Goal: Communication & Community: Answer question/provide support

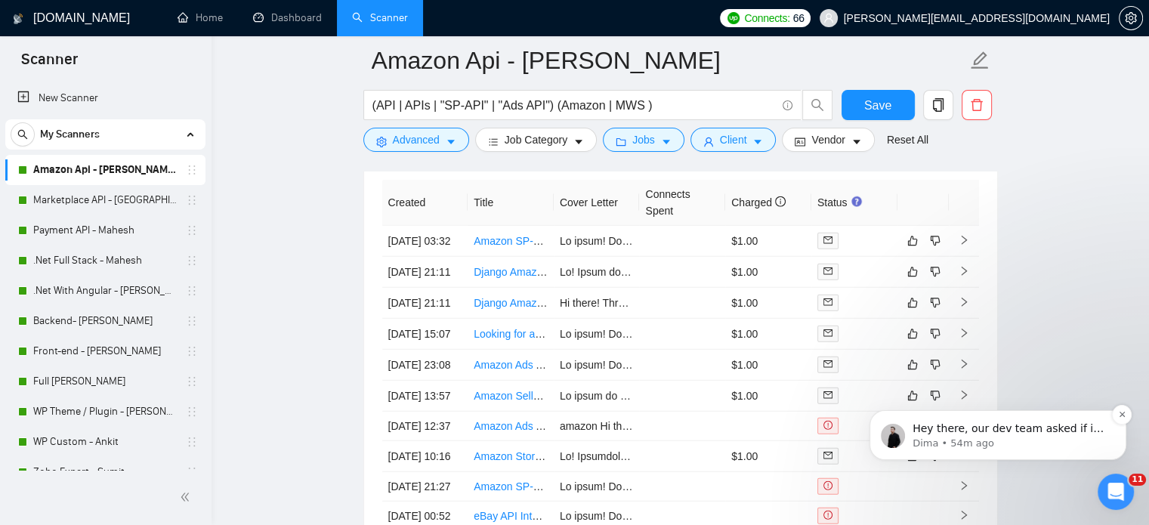
click at [1023, 442] on p "Dima • 54m ago" at bounding box center [1010, 444] width 195 height 14
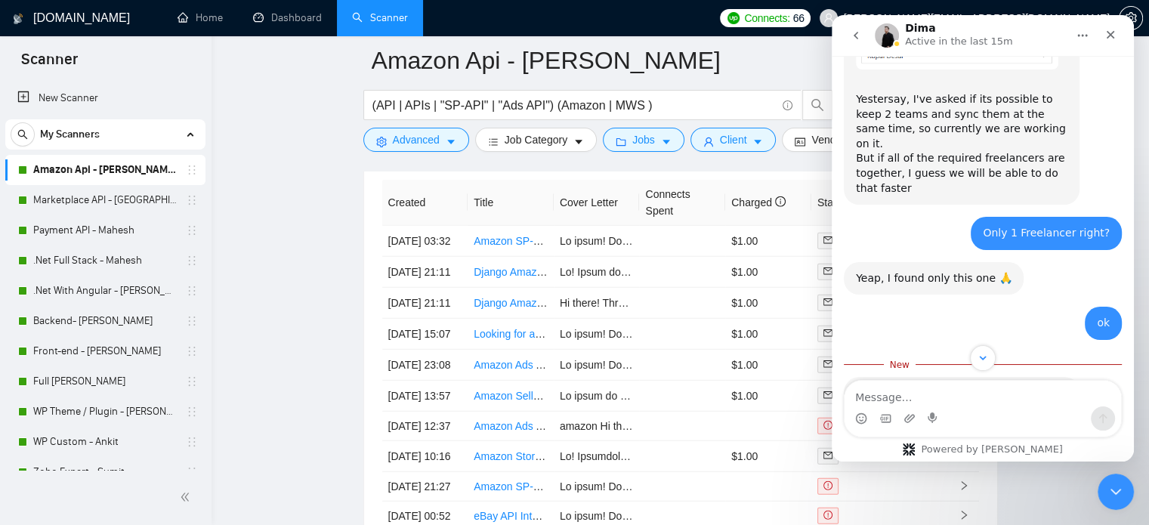
scroll to position [1956, 0]
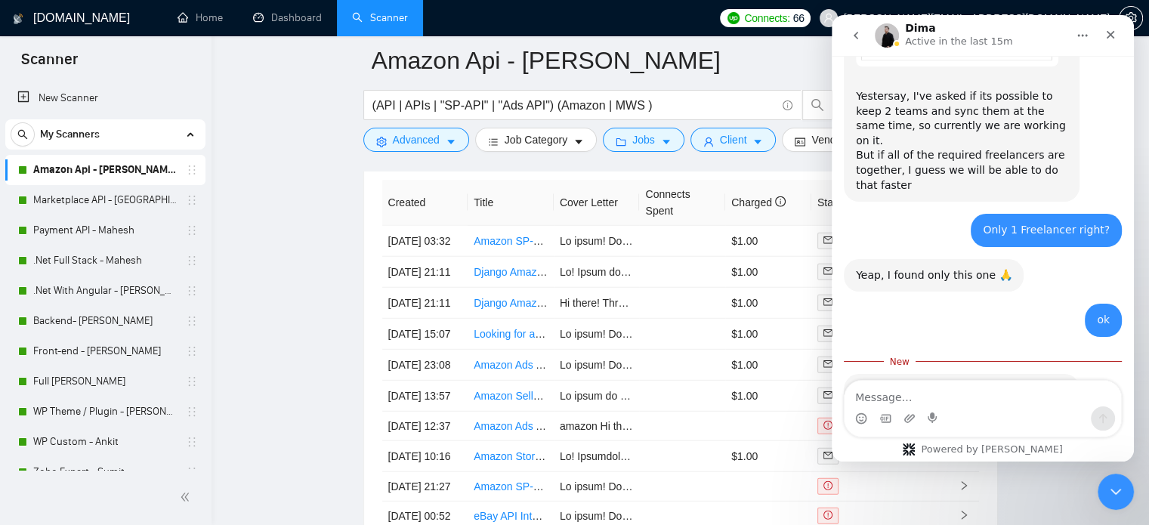
click at [914, 396] on textarea "Message…" at bounding box center [983, 394] width 277 height 26
type textarea "yes its"
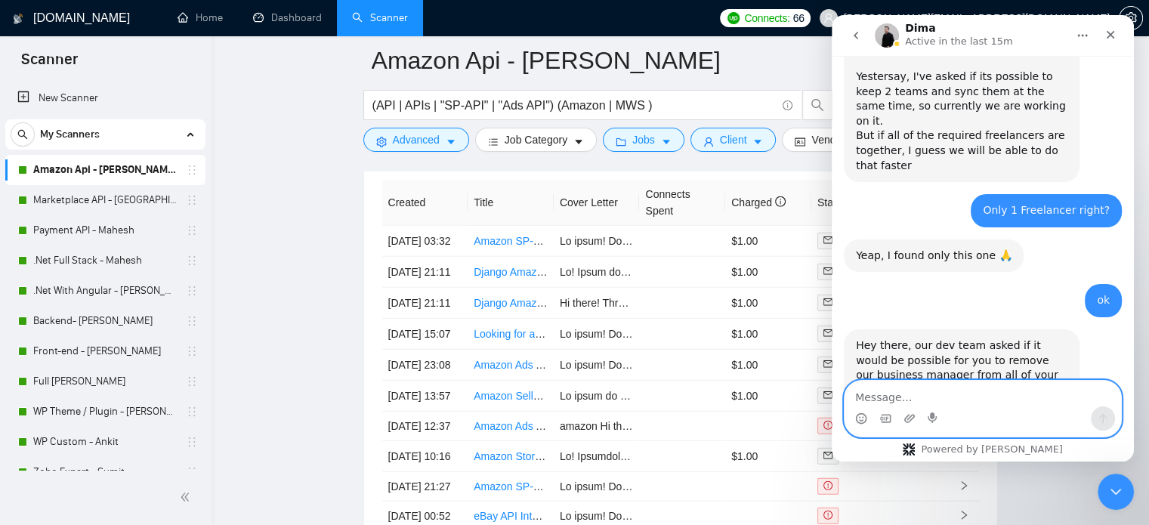
click at [864, 404] on textarea "Message…" at bounding box center [983, 394] width 277 height 26
click at [947, 407] on textarea "Message…" at bounding box center [983, 394] width 277 height 26
type textarea "Yes done"
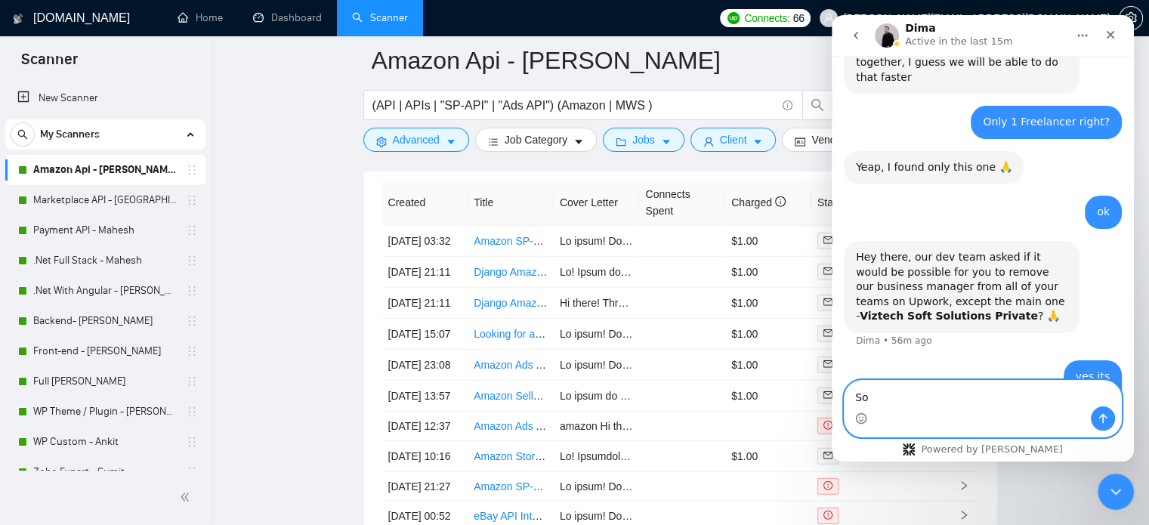
scroll to position [2070, 0]
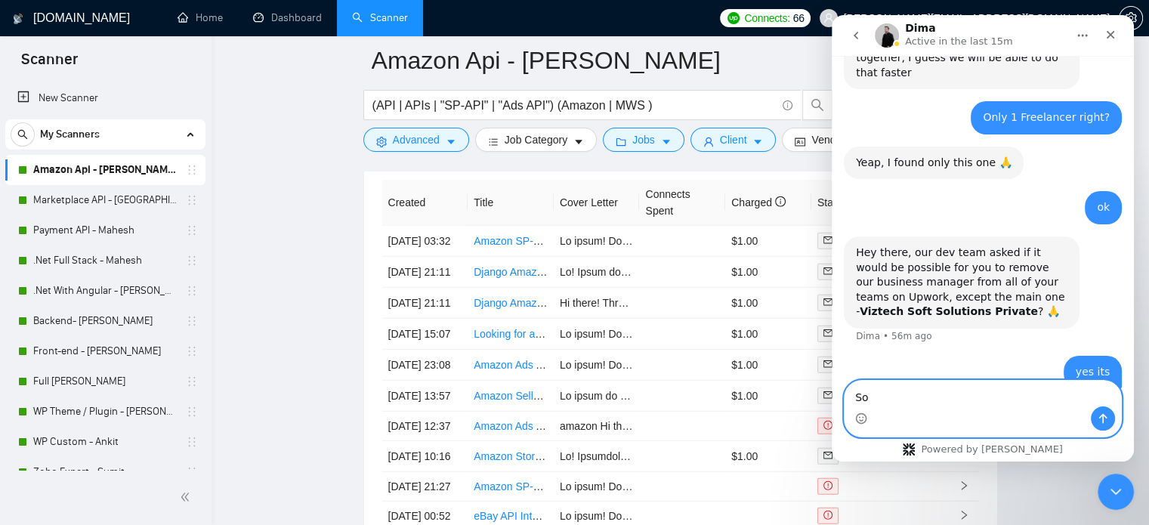
type textarea "S"
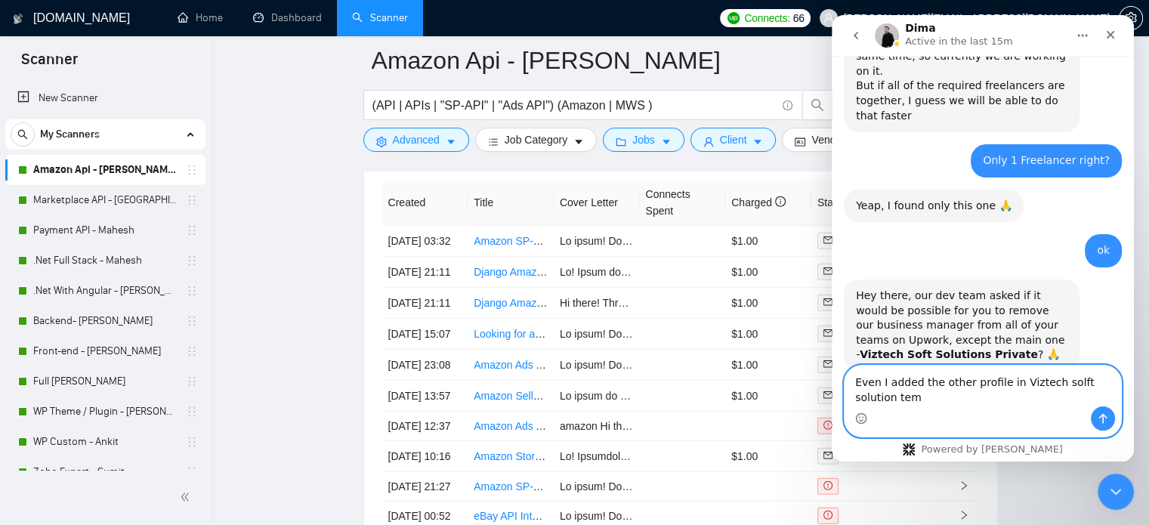
type textarea "Even I added the other profile in Viztech solft solution tema"
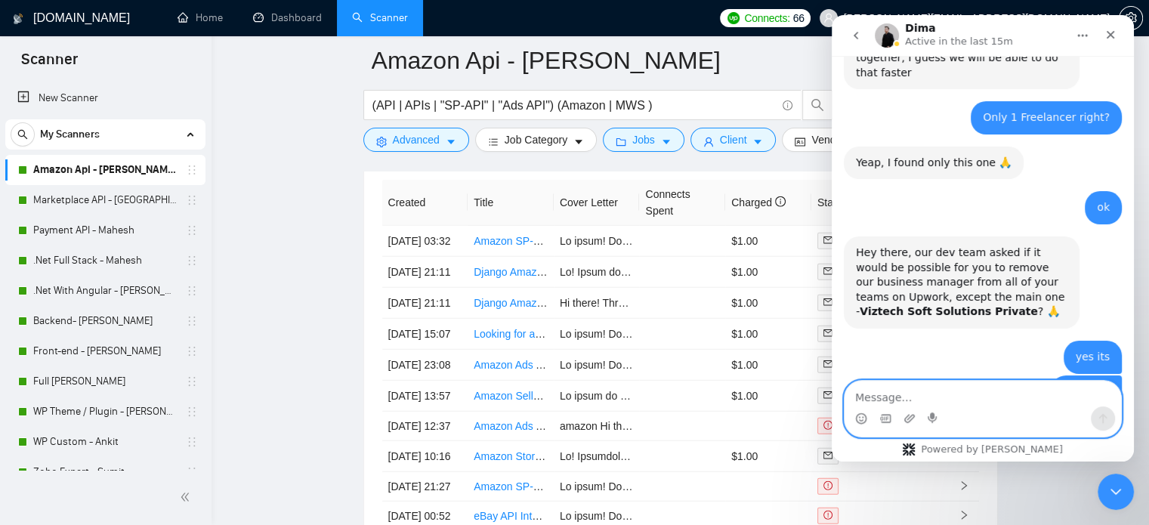
scroll to position [2120, 0]
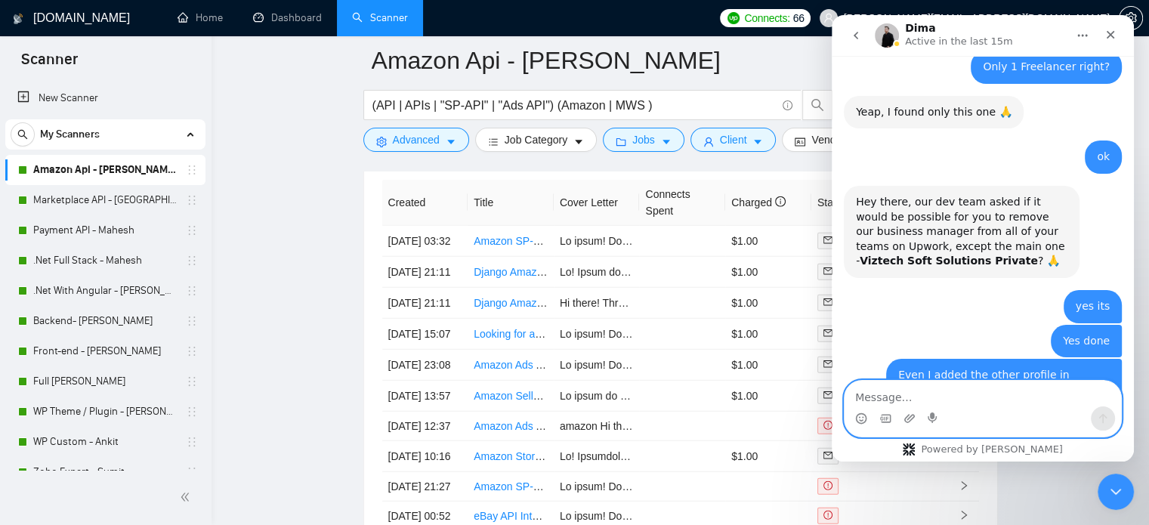
click at [886, 400] on textarea "Message…" at bounding box center [983, 394] width 277 height 26
type textarea "ok"
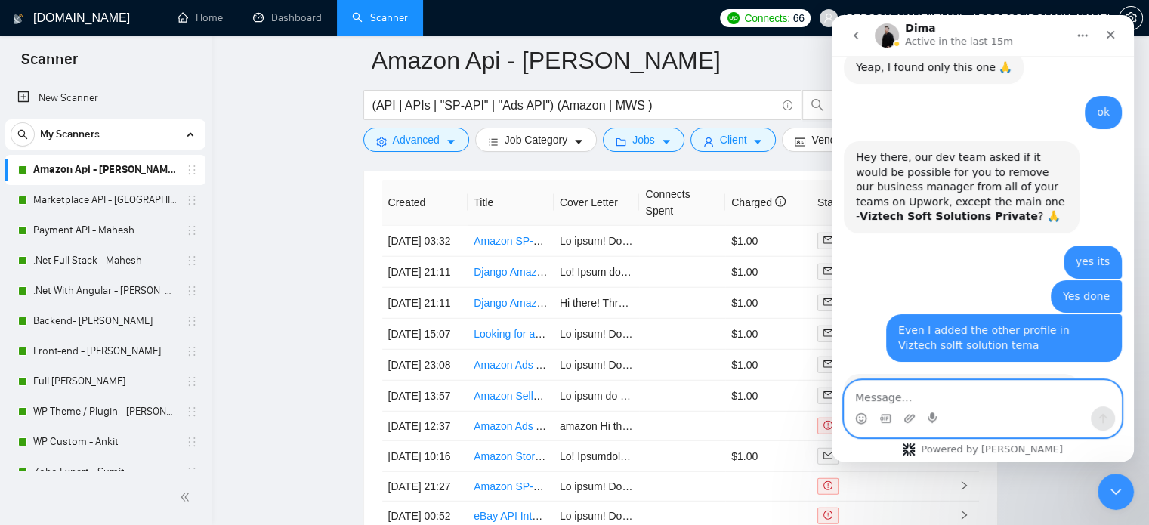
scroll to position [2166, 0]
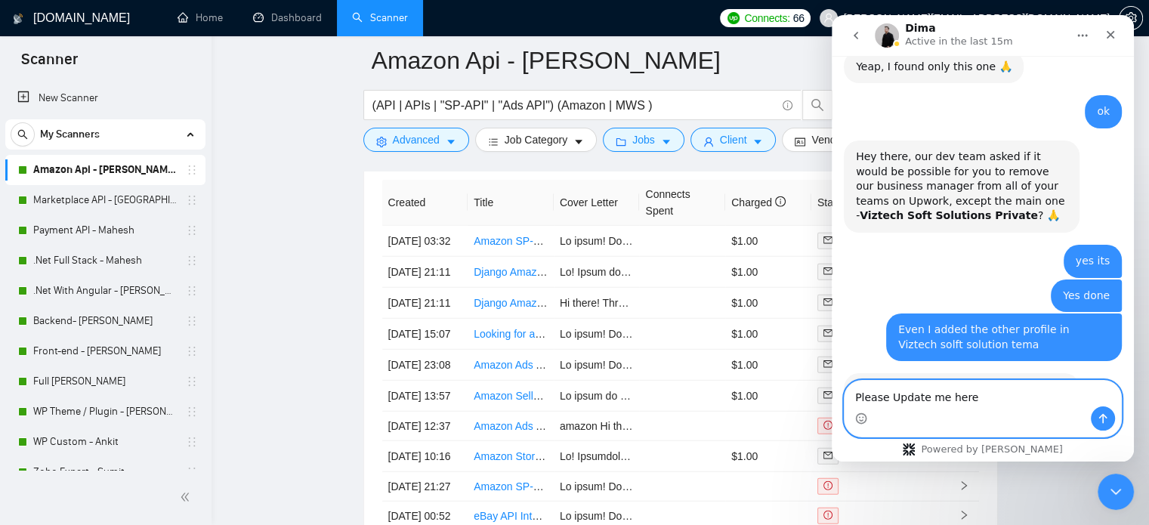
type textarea "Please Update me here"
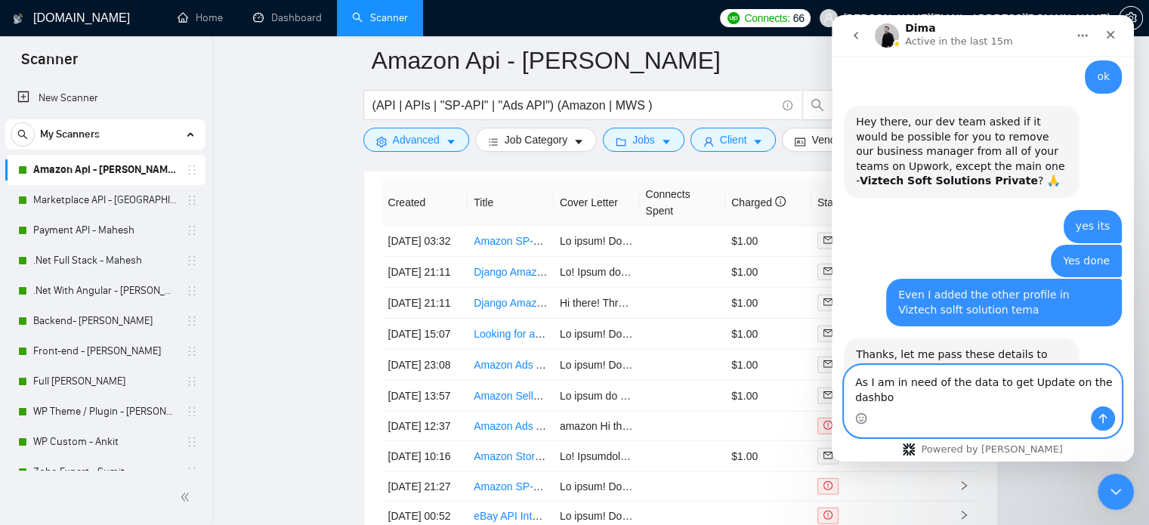
scroll to position [2216, 0]
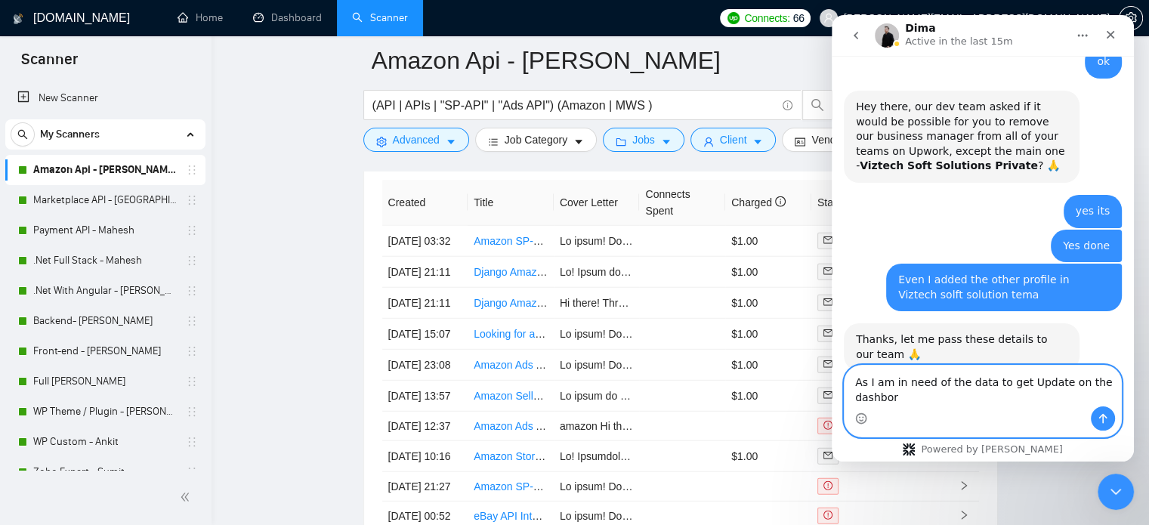
type textarea "As I am in need of the data to get Update on the dashbord"
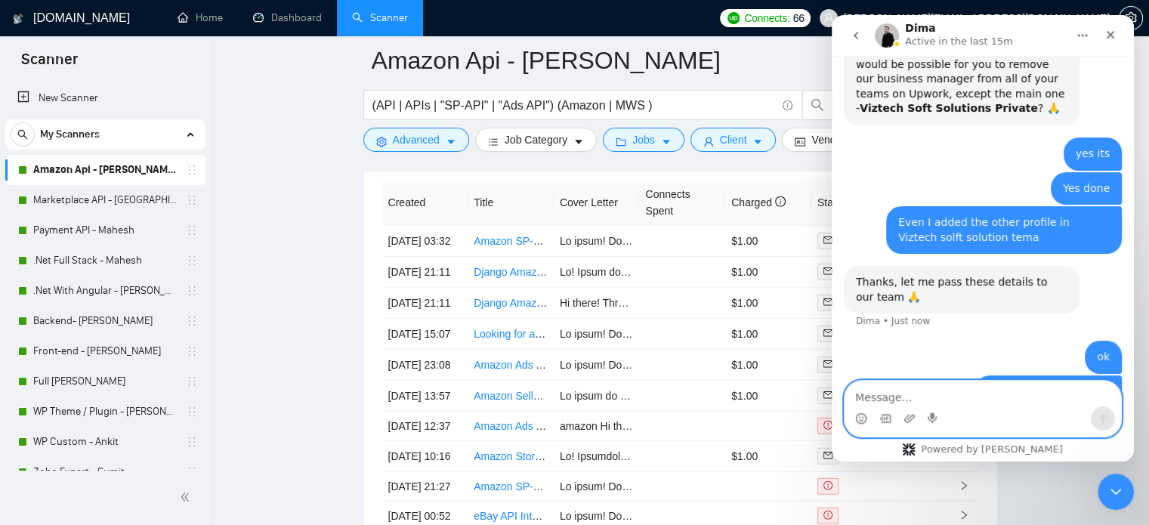
scroll to position [2307, 0]
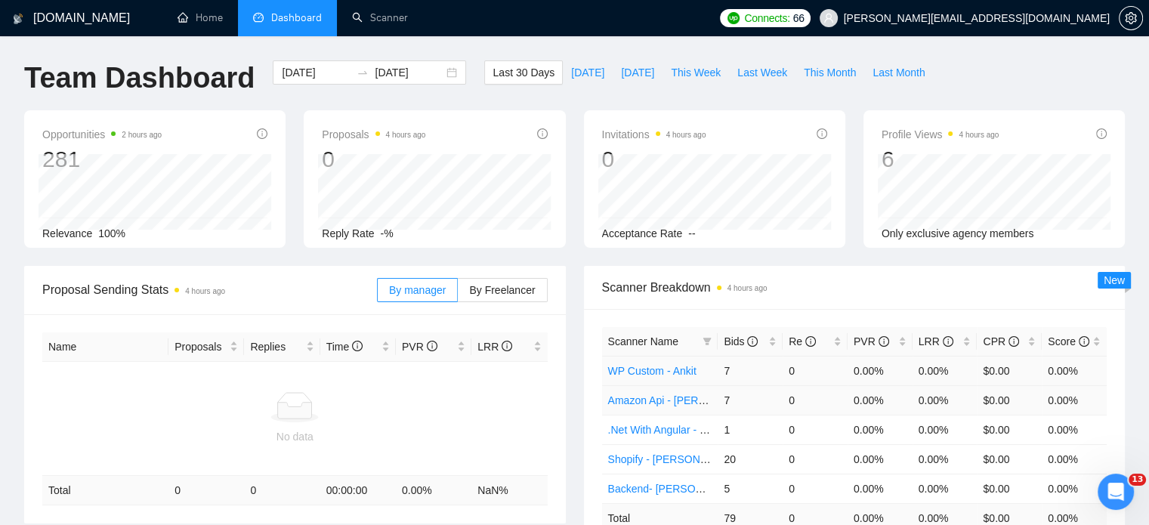
scroll to position [2295, 0]
